Goal: Obtain resource: Obtain resource

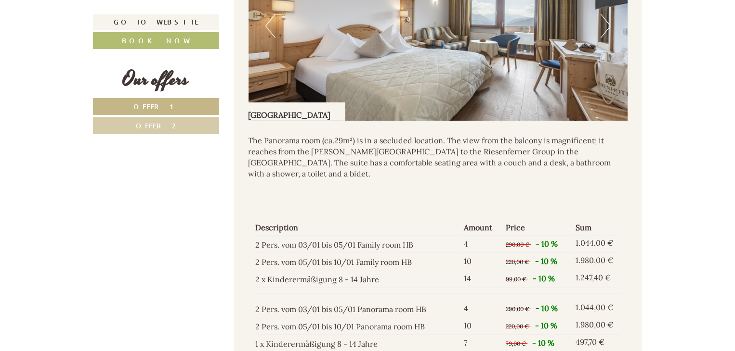
scroll to position [1781, 0]
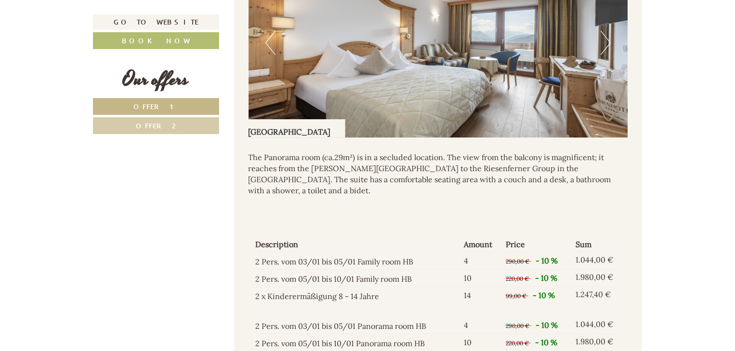
click at [250, 152] on p "The Panorama room (ca.29m²) is in a secluded location. The view from the balcon…" at bounding box center [437, 174] width 379 height 44
click at [249, 152] on p "The Panorama room (ca.29m²) is in a secluded location. The view from the balcon…" at bounding box center [437, 174] width 379 height 44
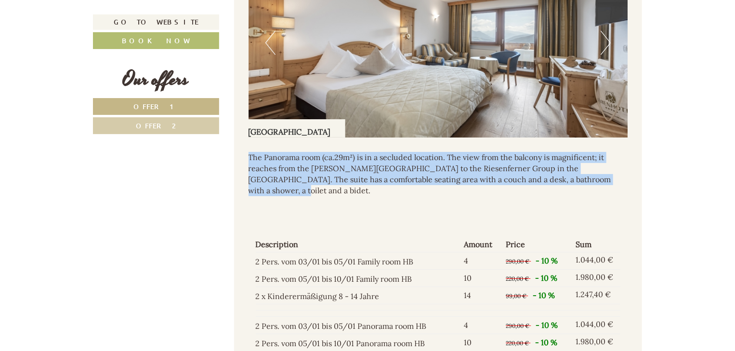
drag, startPoint x: 248, startPoint y: 146, endPoint x: 609, endPoint y: 178, distance: 362.0
click at [609, 178] on div "The Panorama room (ca.29m²) is in a secluded location. The view from the balcon…" at bounding box center [437, 177] width 379 height 78
copy p "The Panorama room (ca.29m²) is in a secluded location. The view from the balcon…"
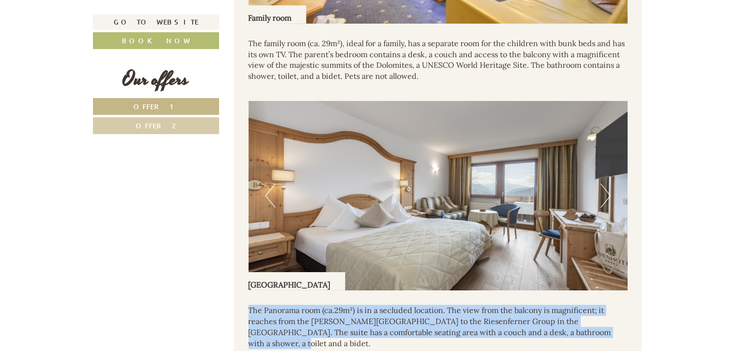
scroll to position [1540, 0]
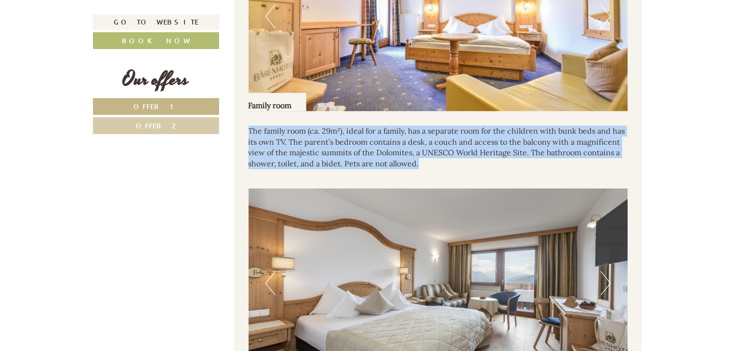
drag, startPoint x: 248, startPoint y: 118, endPoint x: 426, endPoint y: 150, distance: 180.5
click at [426, 150] on p "The family room (ca. 29m²), ideal for a family, has a separate room for the chi…" at bounding box center [437, 148] width 379 height 44
copy p "The family room (ca. 29m²), ideal for a family, has a separate room for the chi…"
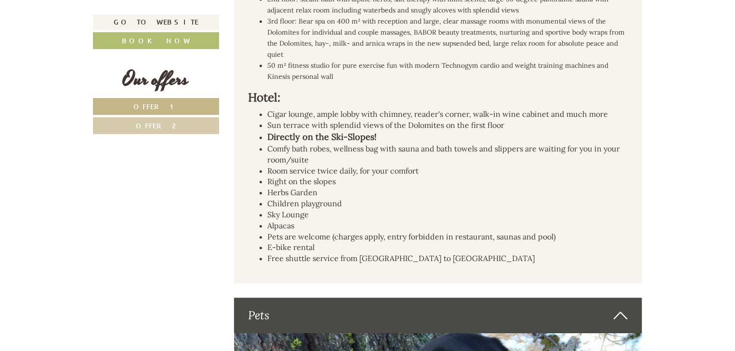
scroll to position [2840, 0]
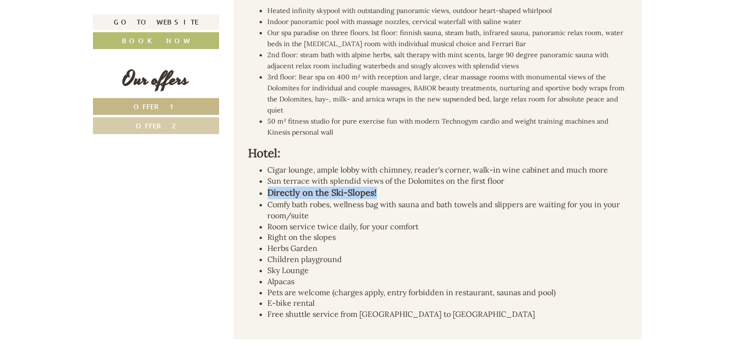
drag, startPoint x: 347, startPoint y: 166, endPoint x: 264, endPoint y: 166, distance: 83.3
click at [264, 166] on ul "Cigar lounge, ample lobby with chimney, reader's corner, walk-in wine cabinet a…" at bounding box center [437, 242] width 379 height 155
copy strong "Directly on the Ski-Slopes!"
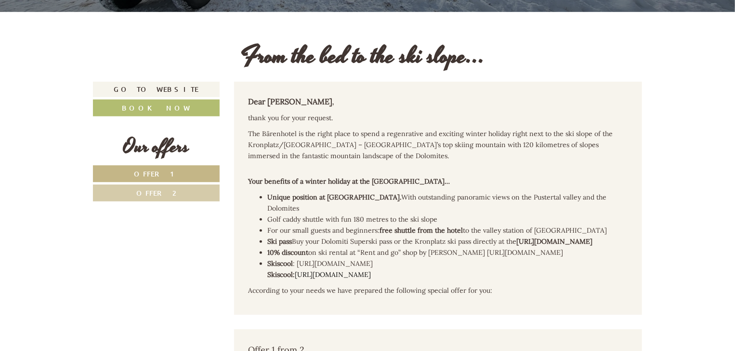
scroll to position [193, 0]
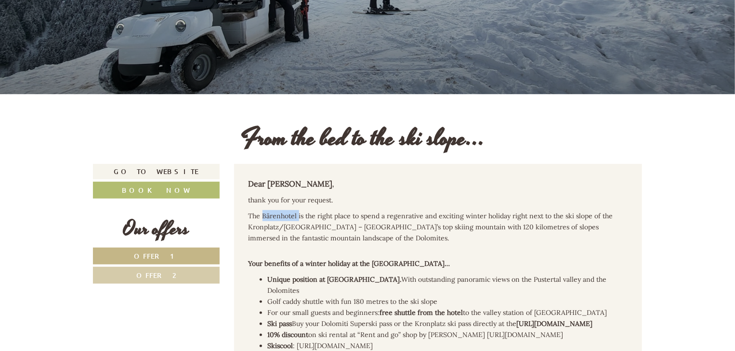
drag, startPoint x: 298, startPoint y: 215, endPoint x: 262, endPoint y: 216, distance: 35.6
click at [262, 216] on span "The Bärenhotel is the right place to spend a regenrative and exciting winter ho…" at bounding box center [430, 227] width 364 height 31
copy span "Bärenhotel"
